Goal: Information Seeking & Learning: Learn about a topic

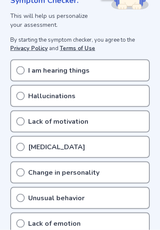
scroll to position [166, 0]
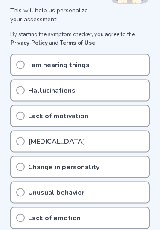
click at [20, 112] on circle at bounding box center [21, 116] width 8 height 8
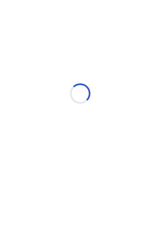
click at [35, 105] on div "Loading..." at bounding box center [80, 94] width 146 height 170
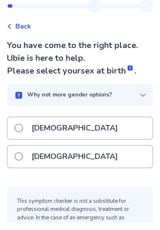
scroll to position [17, 0]
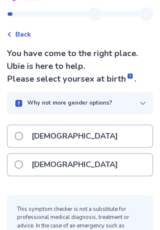
click at [39, 168] on p "[DEMOGRAPHIC_DATA]" at bounding box center [74, 166] width 96 height 22
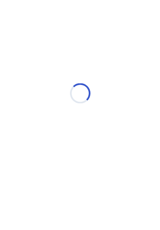
scroll to position [0, 0]
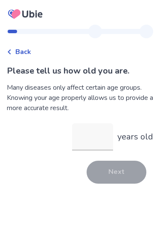
click at [92, 141] on input "years old" at bounding box center [92, 136] width 41 height 27
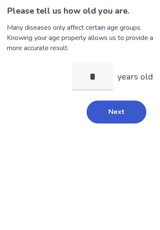
type input "**"
click at [115, 161] on button "Next" at bounding box center [116, 172] width 60 height 23
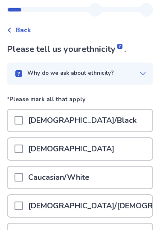
click at [32, 117] on p "[DEMOGRAPHIC_DATA]/Black" at bounding box center [82, 121] width 118 height 22
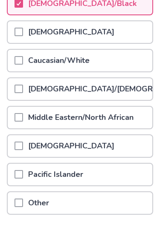
scroll to position [165, 0]
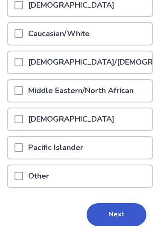
click at [122, 217] on button "Next" at bounding box center [116, 215] width 60 height 23
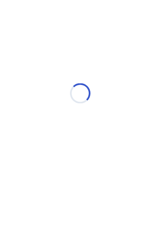
scroll to position [0, 0]
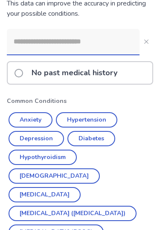
scroll to position [97, 0]
click at [16, 79] on label "No past medical history" at bounding box center [68, 73] width 108 height 22
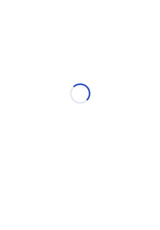
scroll to position [0, 0]
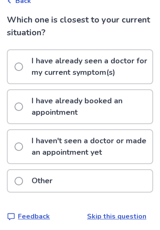
scroll to position [56, 0]
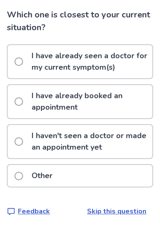
click at [106, 136] on p "I haven't seen a doctor or made an appointment yet" at bounding box center [89, 141] width 126 height 33
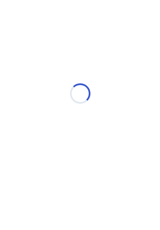
scroll to position [0, 0]
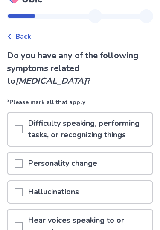
scroll to position [23, 0]
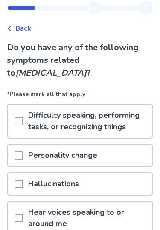
click at [136, 105] on p "Difficulty speaking, performing tasks, or recognizing things" at bounding box center [87, 121] width 129 height 33
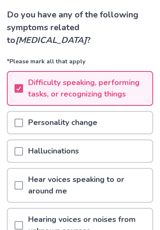
click at [123, 112] on div "Personality change" at bounding box center [80, 123] width 144 height 22
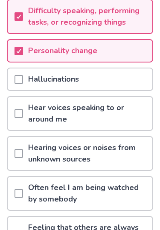
scroll to position [128, 0]
click at [121, 141] on p "Hearing voices or noises from unknown sources" at bounding box center [87, 153] width 129 height 33
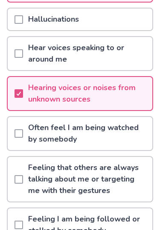
scroll to position [189, 0]
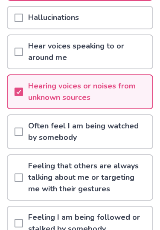
click at [136, 119] on p "Often feel I am being watched by somebody" at bounding box center [87, 132] width 129 height 33
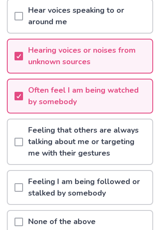
scroll to position [227, 0]
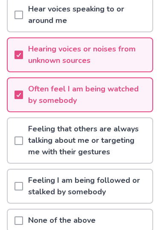
click at [135, 124] on p "Feeling that others are always talking about me or targeting me with their gest…" at bounding box center [87, 140] width 129 height 45
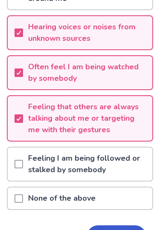
scroll to position [258, 0]
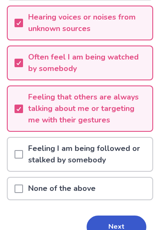
click at [120, 220] on button "Next" at bounding box center [116, 227] width 60 height 23
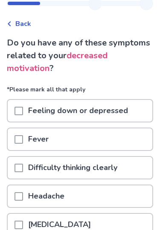
scroll to position [30, 0]
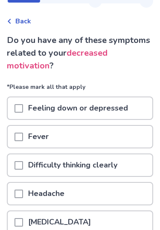
click at [112, 188] on div "Headache" at bounding box center [80, 195] width 144 height 22
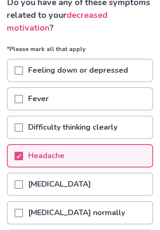
scroll to position [70, 0]
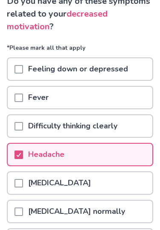
click at [126, 209] on p "[MEDICAL_DATA] normally" at bounding box center [76, 212] width 107 height 22
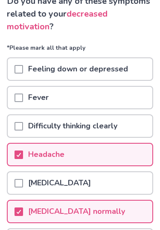
scroll to position [69, 0]
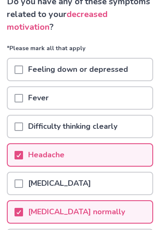
click at [143, 67] on div "Feeling down or depressed" at bounding box center [80, 70] width 144 height 22
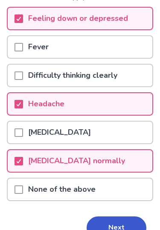
scroll to position [134, 0]
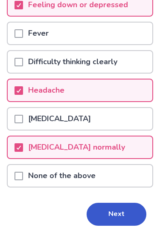
click at [122, 210] on button "Next" at bounding box center [116, 215] width 60 height 23
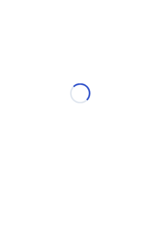
scroll to position [0, 0]
select select "*"
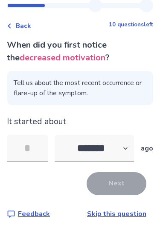
scroll to position [26, 0]
click at [118, 147] on select "******* ****** ******* ******** *******" at bounding box center [94, 148] width 79 height 27
click at [33, 140] on input "tel" at bounding box center [27, 148] width 41 height 27
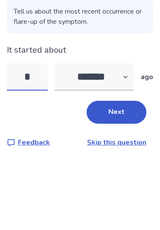
type input "*"
click at [121, 135] on select "******* ****** ******* ******** *******" at bounding box center [94, 148] width 79 height 27
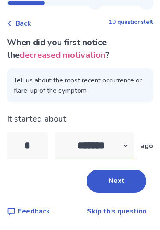
select select "*"
click at [128, 170] on button "Next" at bounding box center [116, 181] width 60 height 23
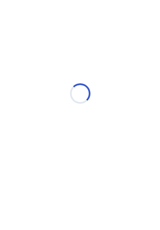
select select "*"
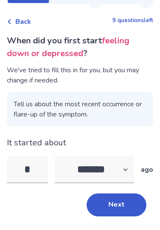
scroll to position [20, 0]
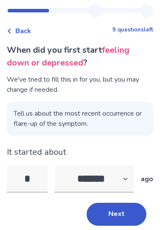
click at [38, 173] on input "*" at bounding box center [27, 179] width 41 height 27
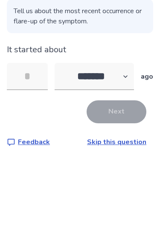
type input "*"
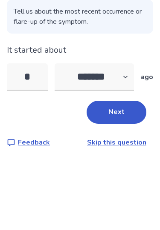
type input "*"
click at [113, 141] on select "******* ****** ******* ******** *******" at bounding box center [94, 154] width 79 height 27
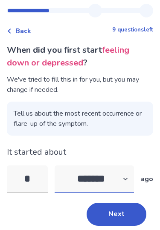
select select "*"
click at [122, 223] on button "Next" at bounding box center [116, 215] width 60 height 23
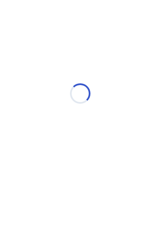
select select "*"
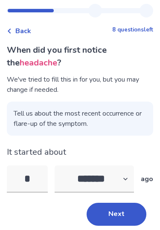
click at [36, 172] on input "*" at bounding box center [27, 179] width 41 height 27
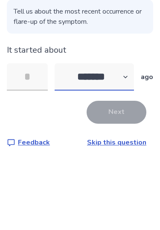
click at [121, 141] on select "******* ****** ******* ******** *******" at bounding box center [94, 154] width 79 height 27
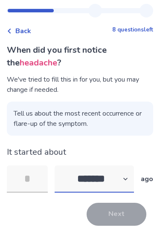
select select "*"
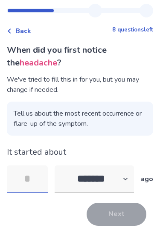
click at [32, 176] on input "tel" at bounding box center [27, 179] width 41 height 27
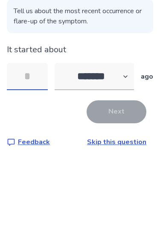
type input "*"
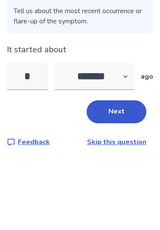
click at [107, 178] on button "Next" at bounding box center [116, 189] width 60 height 23
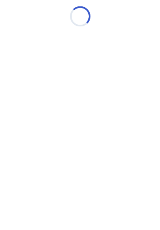
scroll to position [0, 0]
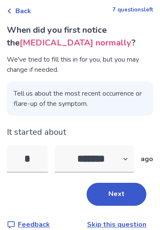
click at [39, 152] on input "*" at bounding box center [27, 159] width 41 height 27
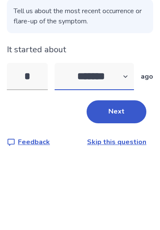
click at [114, 141] on select "******* ****** ******* ******** *******" at bounding box center [94, 154] width 79 height 27
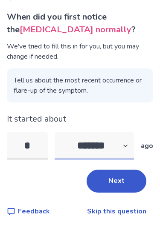
select select "*"
click at [40, 142] on input "*" at bounding box center [27, 145] width 41 height 27
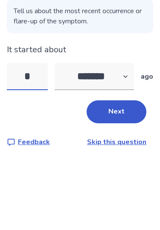
click at [44, 142] on input "*" at bounding box center [27, 145] width 41 height 27
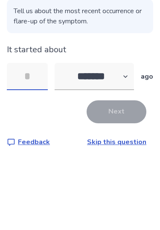
type input "*"
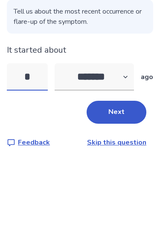
type input "**"
click at [127, 170] on button "Next" at bounding box center [116, 181] width 60 height 23
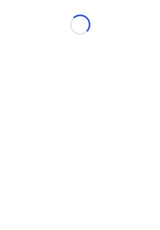
scroll to position [0, 0]
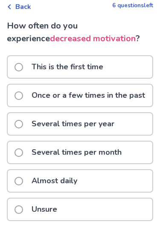
scroll to position [45, 0]
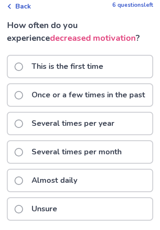
click at [115, 152] on p "Several times per month" at bounding box center [76, 153] width 100 height 22
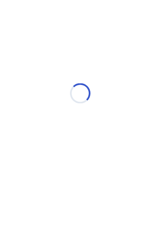
scroll to position [0, 0]
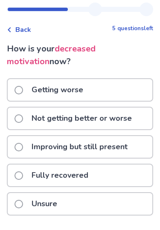
scroll to position [17, 0]
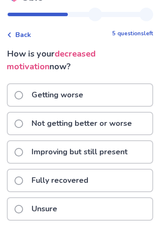
click at [112, 148] on p "Improving but still present" at bounding box center [79, 153] width 106 height 22
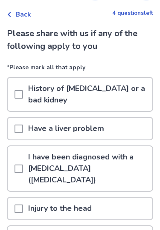
scroll to position [40, 0]
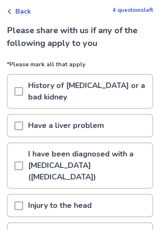
click at [132, 93] on p "History of [MEDICAL_DATA] or a bad kidney" at bounding box center [87, 91] width 129 height 33
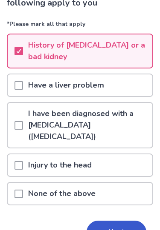
scroll to position [81, 0]
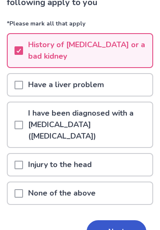
click at [117, 221] on button "Next" at bounding box center [116, 232] width 60 height 23
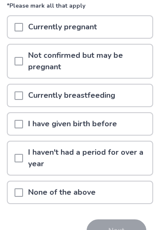
scroll to position [106, 0]
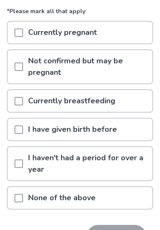
click at [103, 204] on div "None of the above" at bounding box center [80, 198] width 144 height 22
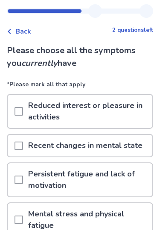
scroll to position [21, 0]
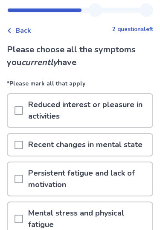
click at [123, 121] on p "Reduced interest or pleasure in activities" at bounding box center [87, 111] width 129 height 33
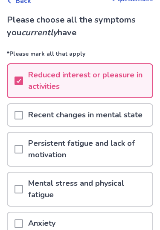
scroll to position [57, 0]
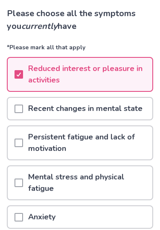
click at [126, 110] on p "Recent changes in mental state" at bounding box center [85, 109] width 124 height 22
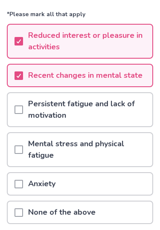
scroll to position [92, 0]
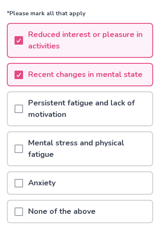
click at [115, 148] on p "Mental stress and physical fatigue" at bounding box center [87, 148] width 129 height 33
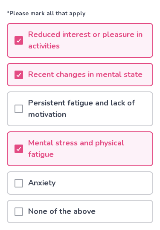
click at [125, 110] on p "Persistent fatigue and lack of motivation" at bounding box center [87, 108] width 129 height 33
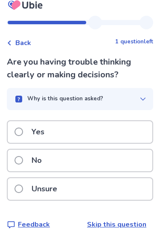
scroll to position [9, 0]
click at [116, 134] on div "Yes" at bounding box center [80, 133] width 144 height 22
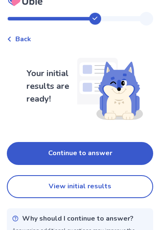
scroll to position [12, 0]
click at [101, 139] on div "Your initial results are ready! Continue to answer View initial results Why sho…" at bounding box center [80, 155] width 146 height 207
click at [103, 155] on button "Continue to answer" at bounding box center [80, 154] width 146 height 23
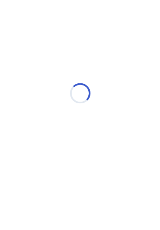
scroll to position [0, 0]
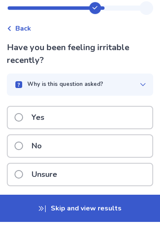
scroll to position [15, 0]
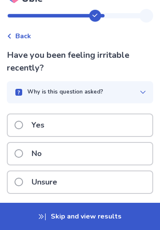
click at [112, 127] on div "Yes" at bounding box center [80, 126] width 144 height 22
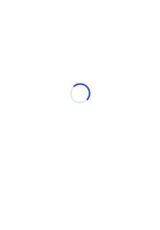
scroll to position [0, 0]
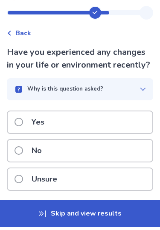
scroll to position [15, 0]
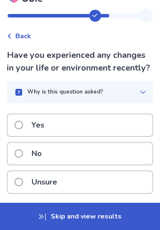
click at [106, 122] on div "Yes" at bounding box center [80, 126] width 144 height 22
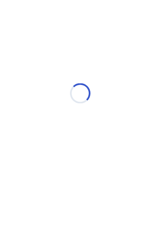
scroll to position [0, 0]
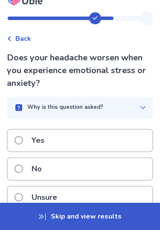
scroll to position [14, 0]
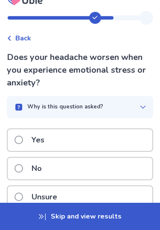
click at [108, 136] on div "Yes" at bounding box center [80, 140] width 144 height 22
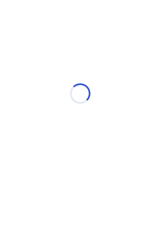
scroll to position [0, 0]
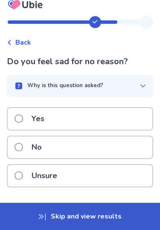
scroll to position [10, 0]
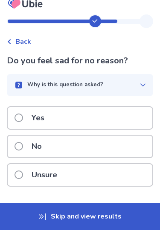
click at [118, 116] on div "Yes" at bounding box center [80, 119] width 144 height 22
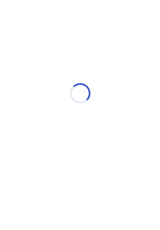
scroll to position [0, 0]
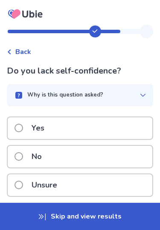
click at [104, 123] on div "Yes" at bounding box center [80, 129] width 144 height 22
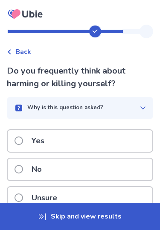
click at [86, 166] on div "No" at bounding box center [80, 170] width 144 height 22
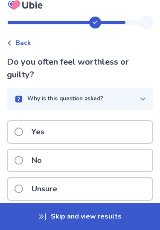
scroll to position [11, 0]
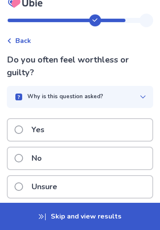
click at [99, 124] on div "Yes" at bounding box center [80, 131] width 144 height 22
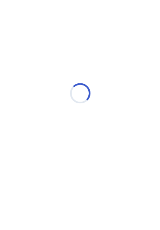
scroll to position [0, 0]
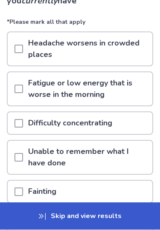
scroll to position [85, 0]
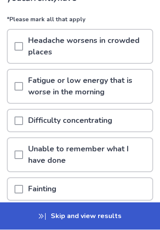
click at [124, 158] on p "Unable to remember what I have done" at bounding box center [87, 155] width 129 height 33
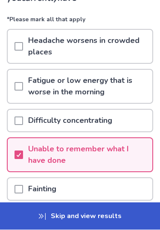
scroll to position [86, 0]
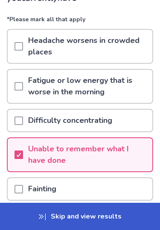
click at [125, 92] on p "Fatigue or low energy that is worse in the morning" at bounding box center [87, 86] width 129 height 33
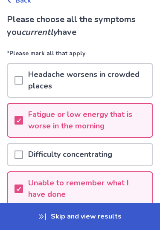
scroll to position [51, 0]
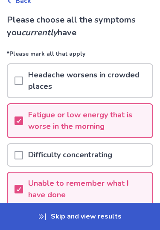
click at [120, 89] on p "Headache worsens in crowded places" at bounding box center [87, 80] width 129 height 33
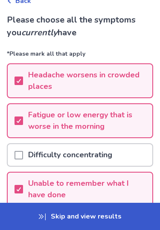
click at [126, 89] on p "Headache worsens in crowded places" at bounding box center [87, 80] width 129 height 33
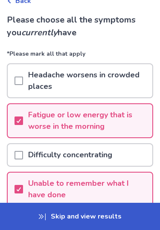
click at [118, 150] on div "Difficulty concentrating" at bounding box center [80, 155] width 144 height 22
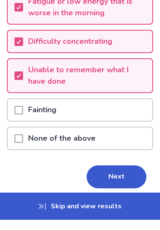
scroll to position [154, 0]
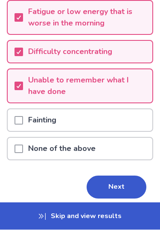
click at [120, 184] on button "Next" at bounding box center [116, 187] width 60 height 23
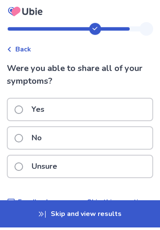
scroll to position [2, 0]
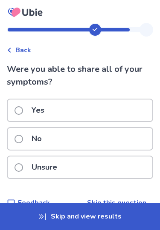
click at [115, 106] on div "Yes" at bounding box center [80, 111] width 144 height 22
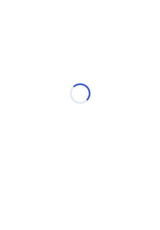
scroll to position [0, 0]
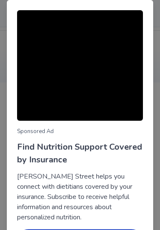
scroll to position [27, 0]
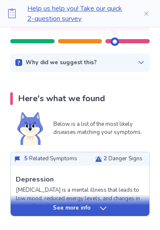
scroll to position [117, 0]
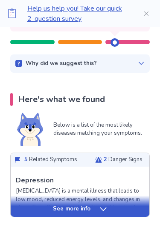
click at [93, 204] on div "See more info" at bounding box center [80, 206] width 138 height 21
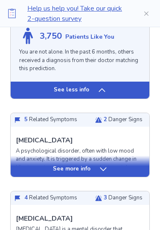
scroll to position [924, 0]
click at [97, 165] on div "See more info" at bounding box center [80, 169] width 138 height 9
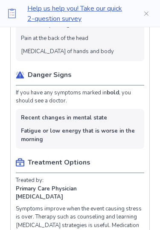
scroll to position [1203, 0]
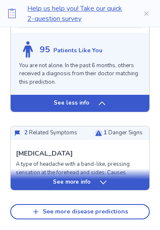
scroll to position [2552, 0]
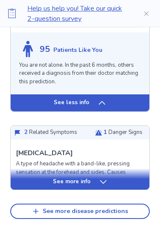
click at [114, 178] on div "See more info" at bounding box center [80, 182] width 138 height 9
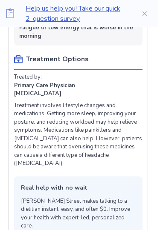
scroll to position [2899, 2]
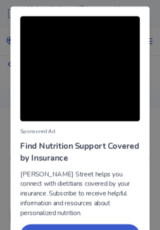
scroll to position [16, 0]
